Goal: Task Accomplishment & Management: Manage account settings

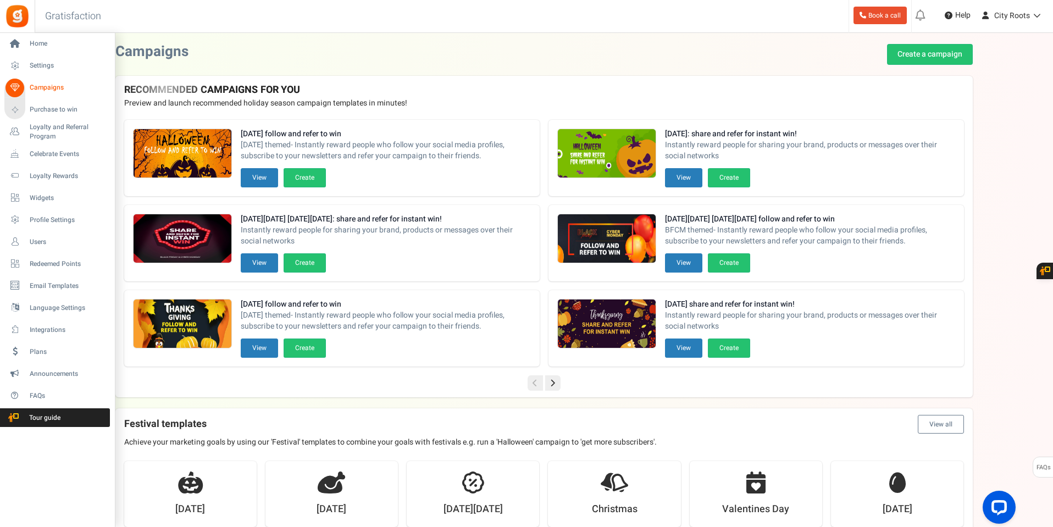
click at [41, 86] on span "Campaigns" at bounding box center [68, 87] width 77 height 9
click at [49, 64] on span "Settings" at bounding box center [68, 65] width 77 height 9
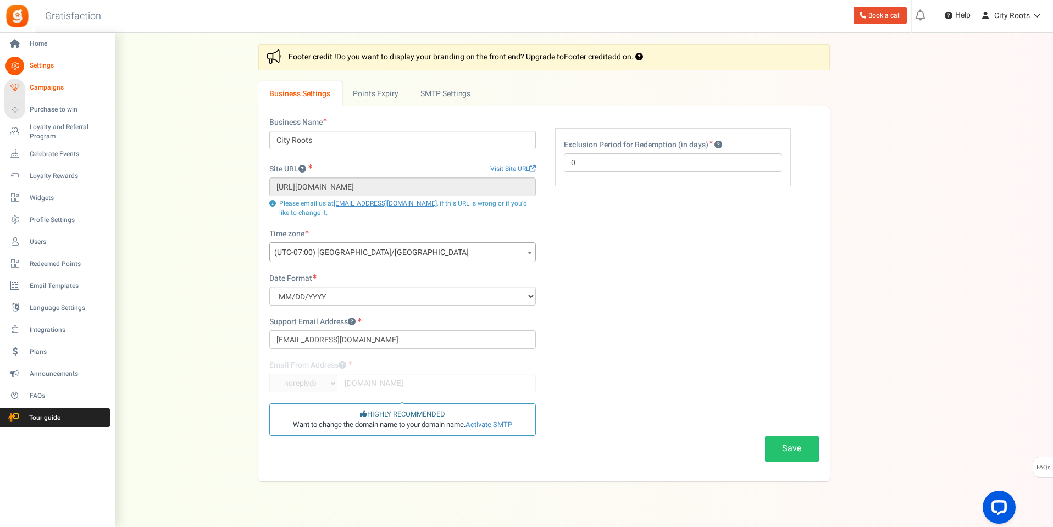
click at [46, 86] on span "Campaigns" at bounding box center [68, 87] width 77 height 9
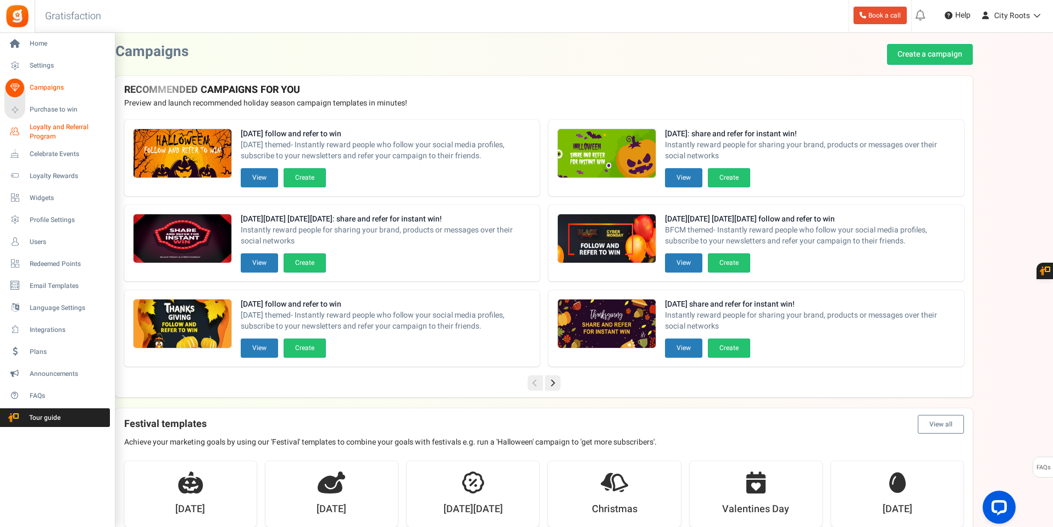
click at [43, 129] on span "Loyalty and Referral Program" at bounding box center [70, 132] width 80 height 19
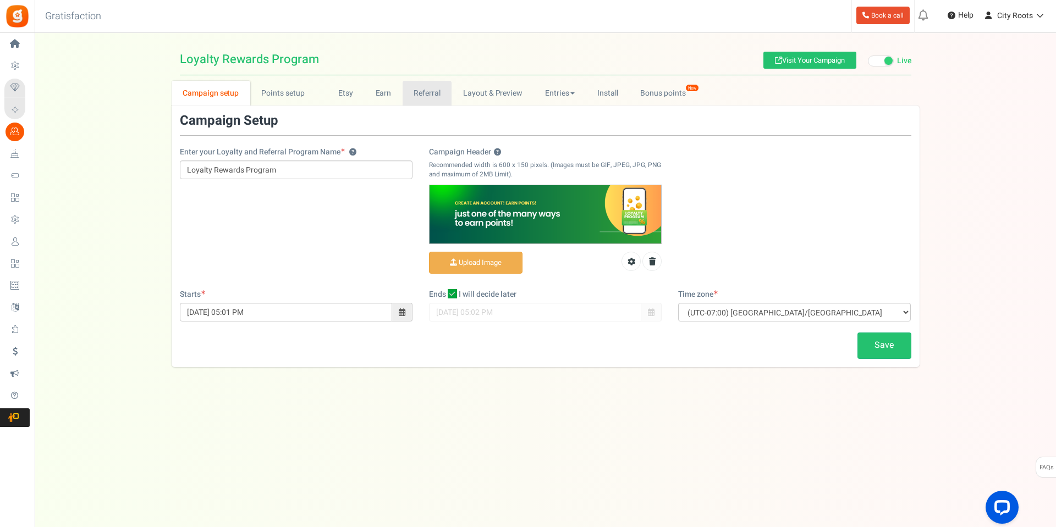
click at [420, 91] on link "Referral" at bounding box center [426, 93] width 49 height 25
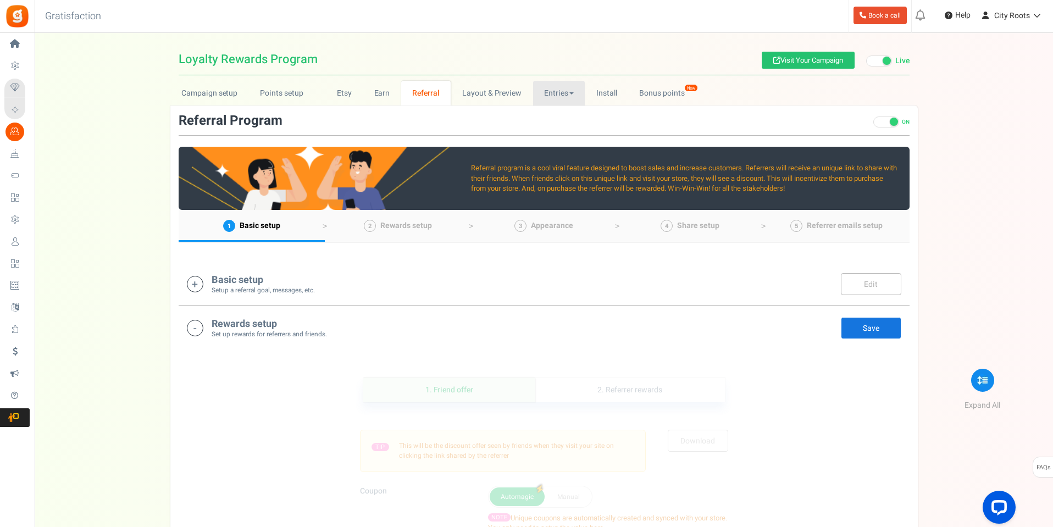
click at [564, 91] on link "Entries" at bounding box center [559, 93] width 52 height 25
click at [568, 130] on link "Referral entries" at bounding box center [577, 133] width 88 height 16
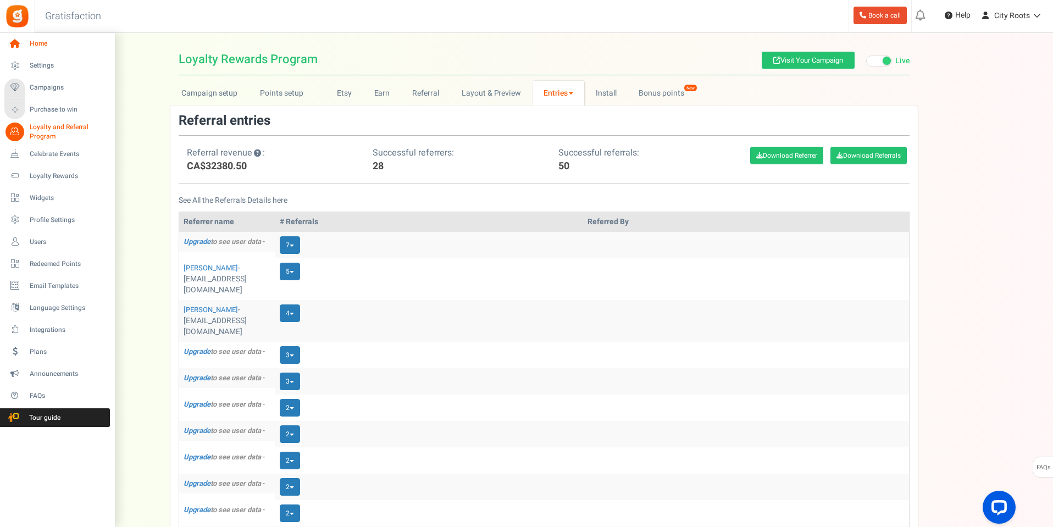
click at [16, 43] on icon at bounding box center [14, 44] width 19 height 19
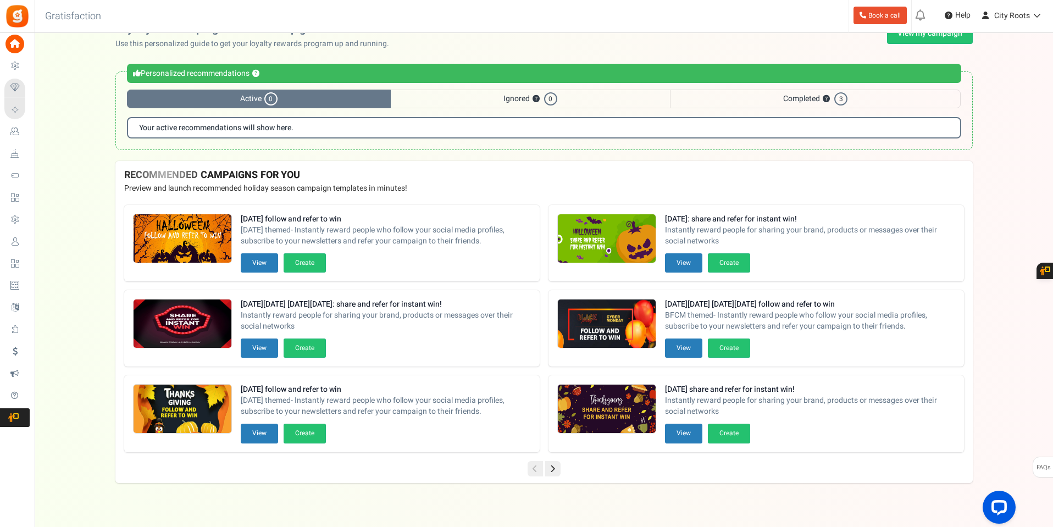
scroll to position [32, 0]
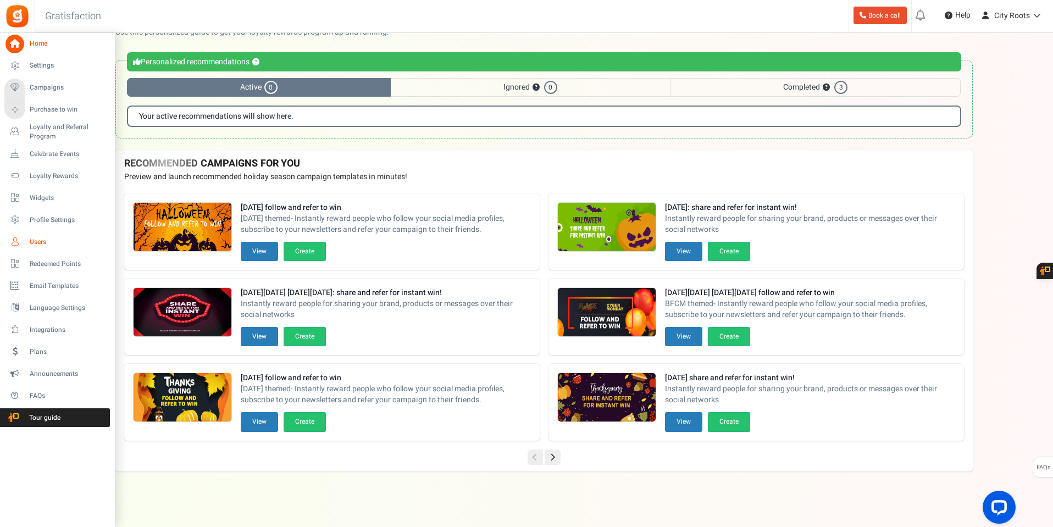
click at [46, 239] on span "Users" at bounding box center [68, 242] width 77 height 9
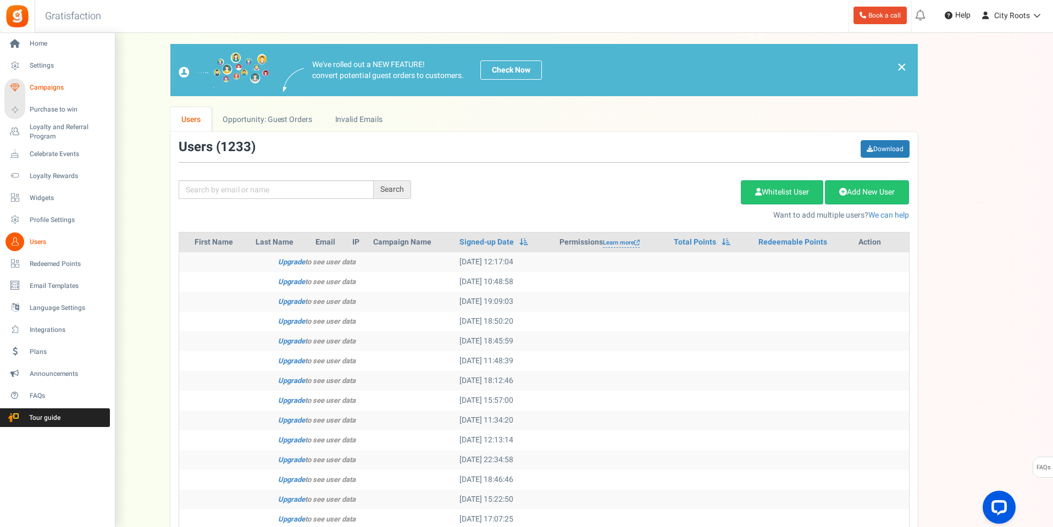
click at [35, 83] on span "Campaigns" at bounding box center [68, 87] width 77 height 9
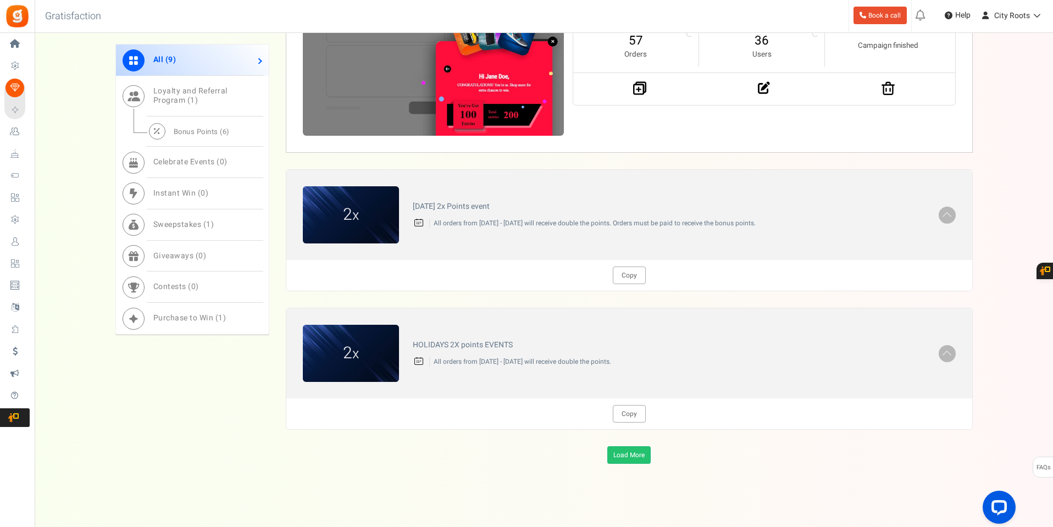
scroll to position [1131, 0]
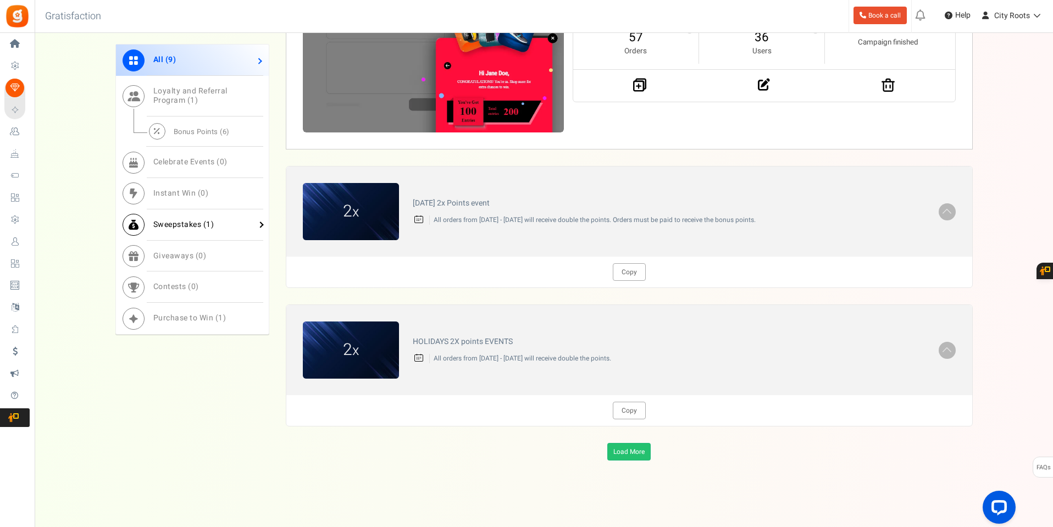
click at [180, 223] on span "Sweepstakes ( 1 )" at bounding box center [183, 225] width 61 height 12
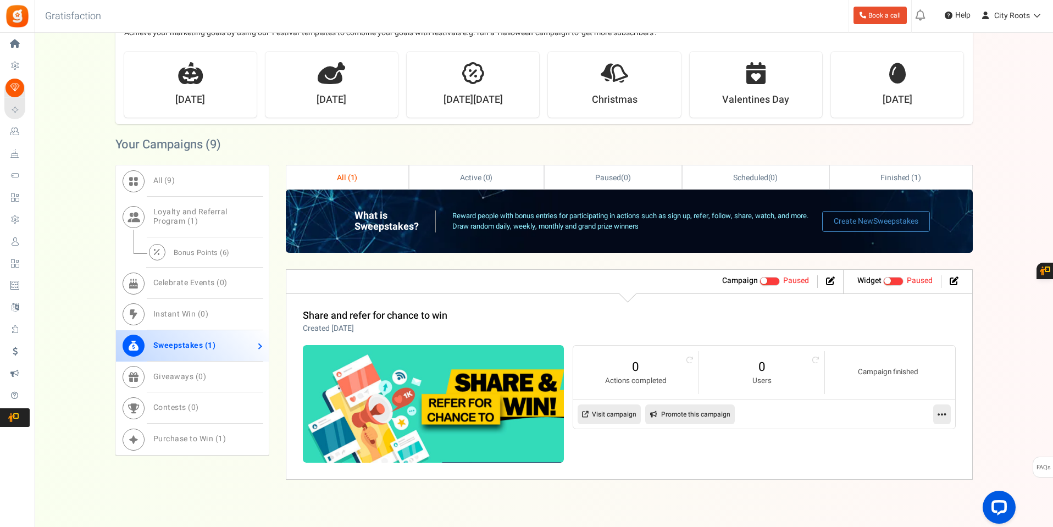
scroll to position [423, 0]
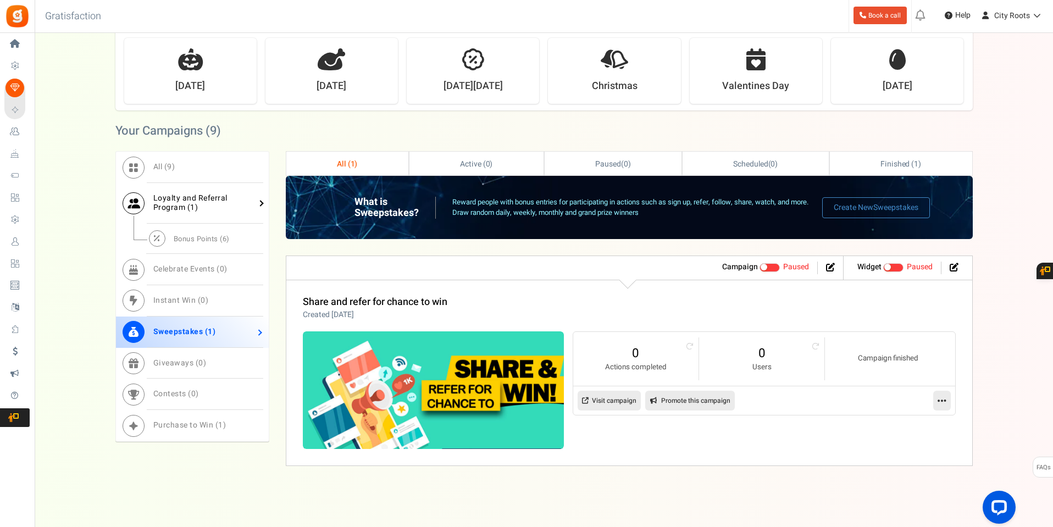
click at [163, 196] on span "Loyalty and Referral Program ( 1 )" at bounding box center [190, 202] width 74 height 21
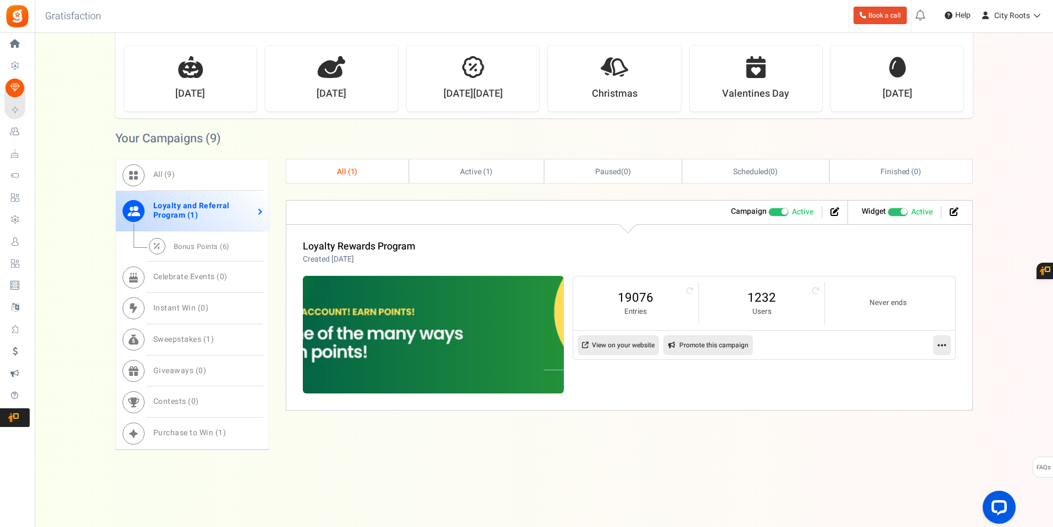
scroll to position [416, 0]
click at [627, 346] on link "View on your website" at bounding box center [618, 345] width 81 height 20
click at [206, 204] on span "Loyalty and Referral Program ( 1 )" at bounding box center [191, 210] width 76 height 21
click at [195, 248] on span "Bonus Points ( 6 )" at bounding box center [202, 246] width 56 height 10
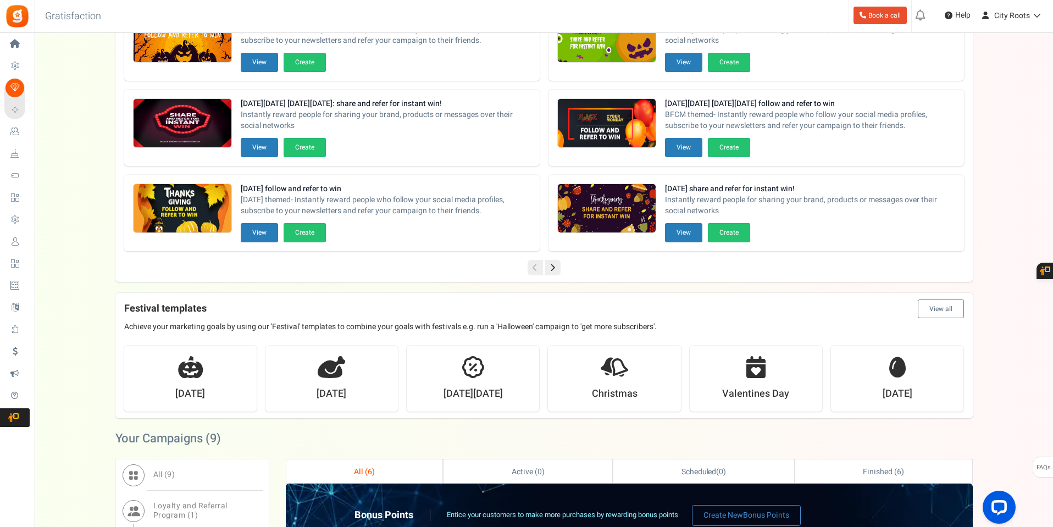
scroll to position [0, 0]
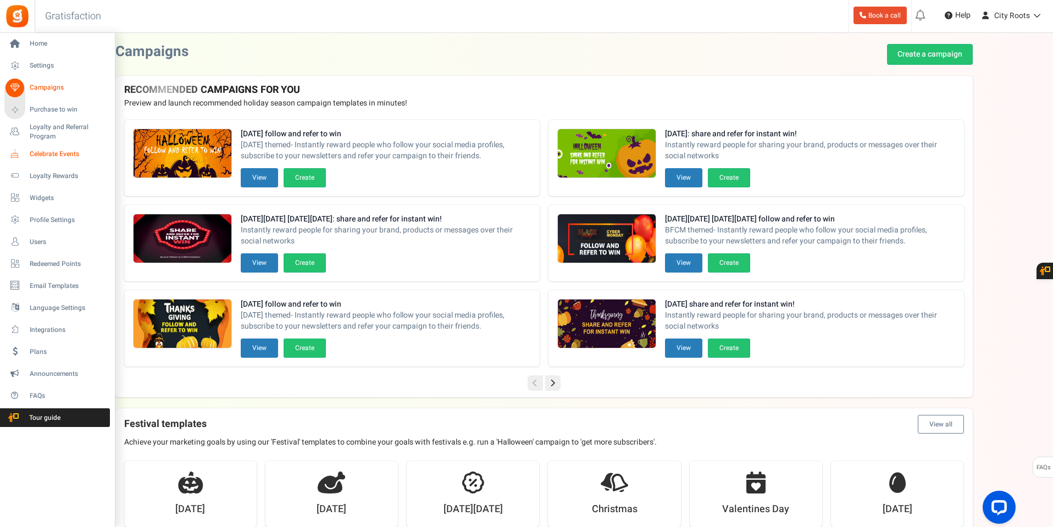
click at [56, 151] on span "Celebrate Events" at bounding box center [68, 154] width 77 height 9
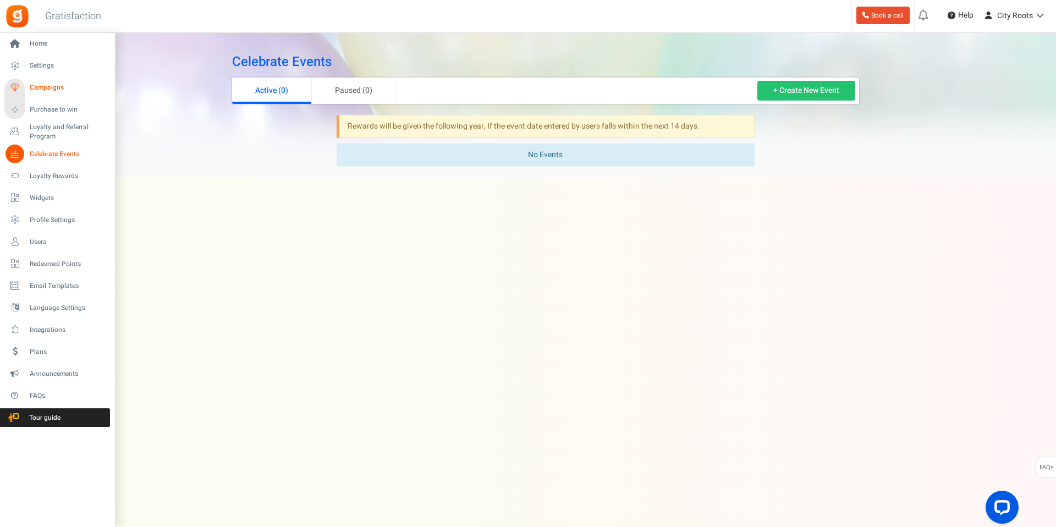
click at [41, 89] on span "Campaigns" at bounding box center [68, 87] width 77 height 9
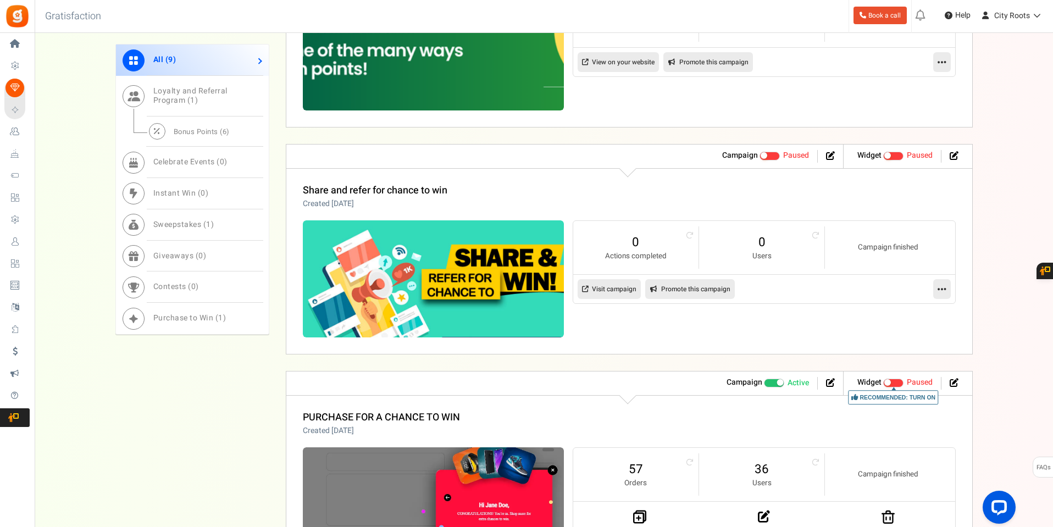
scroll to position [691, 0]
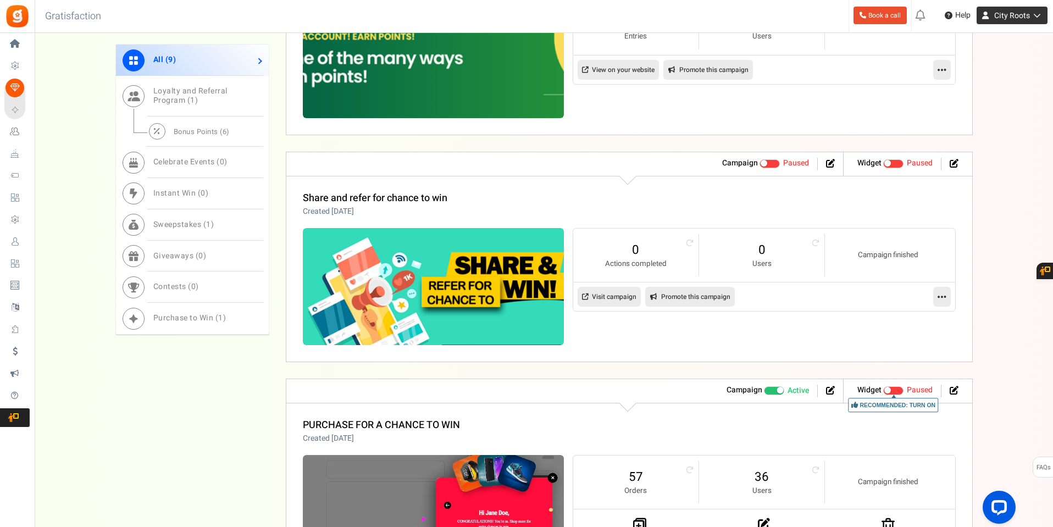
click at [1016, 14] on span "City Roots" at bounding box center [1013, 16] width 36 height 12
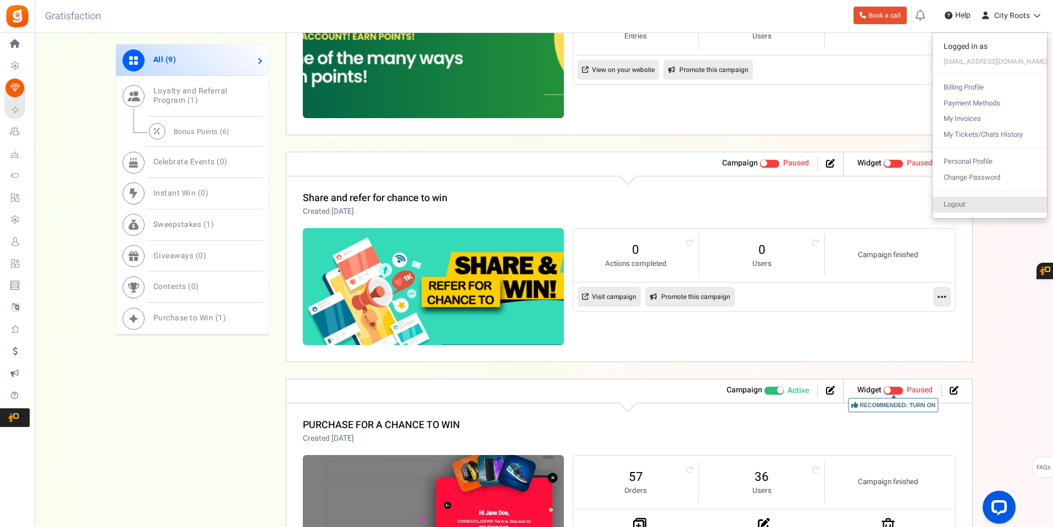
click at [960, 208] on link "Logout" at bounding box center [990, 205] width 114 height 16
